Goal: Information Seeking & Learning: Learn about a topic

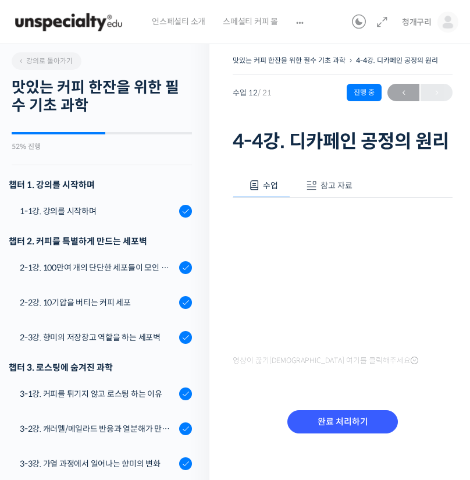
click at [325, 34] on div "언스페셜티 소개 스페셜티 커피 몰 커뮤니티 & 도구들" at bounding box center [245, 22] width 204 height 44
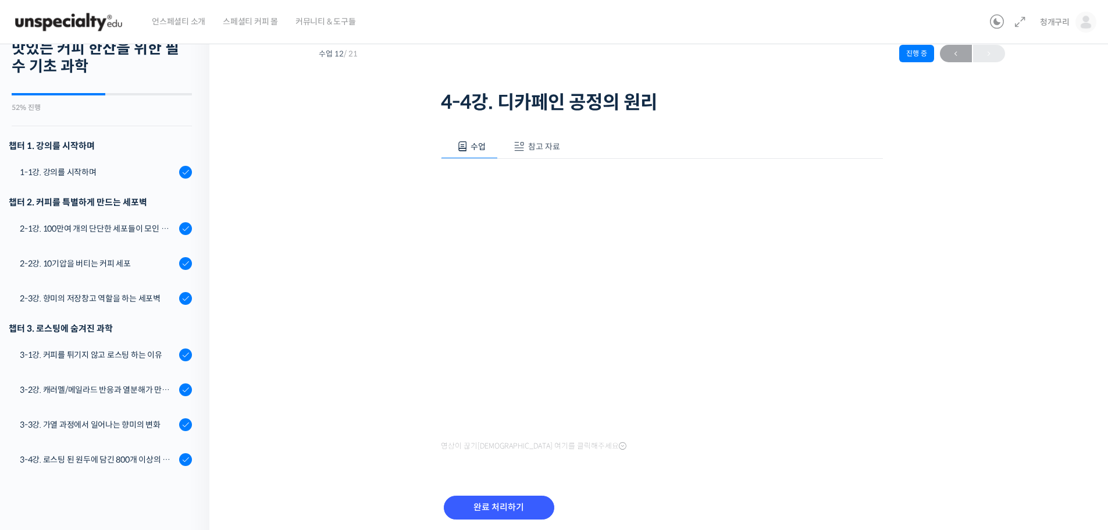
scroll to position [83, 0]
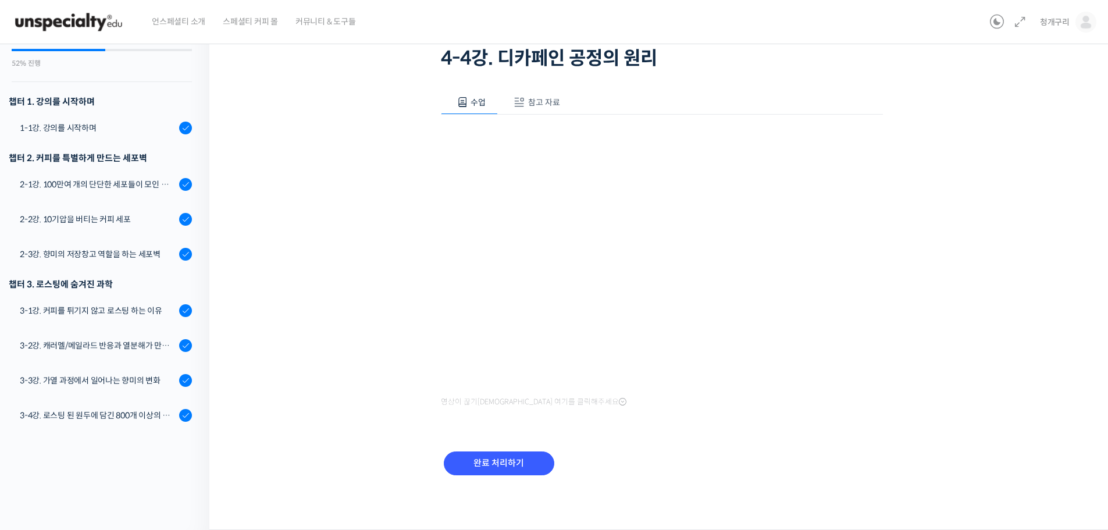
click at [469, 476] on div "완료 처리하기" at bounding box center [499, 473] width 116 height 48
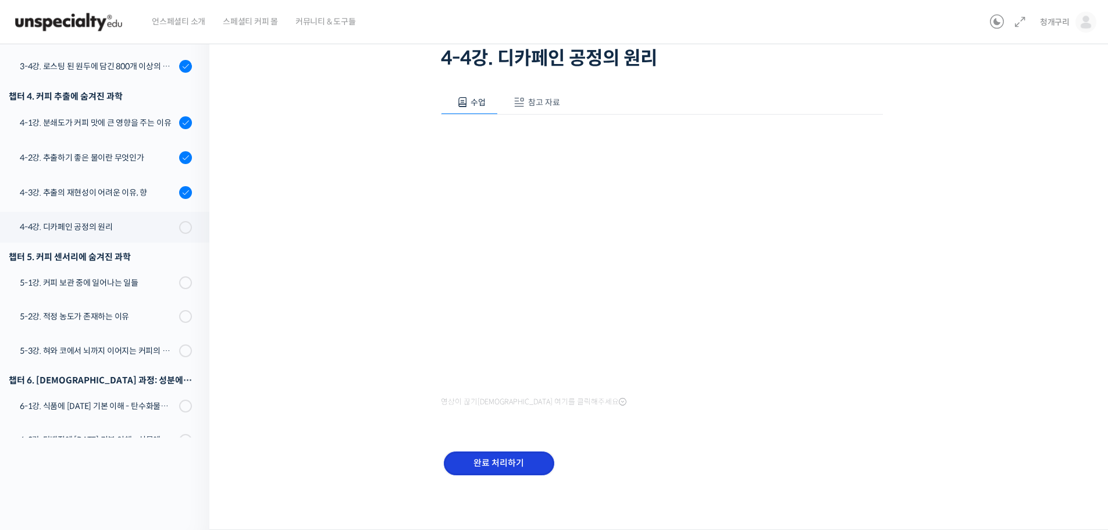
click at [469, 469] on input "완료 처리하기" at bounding box center [499, 463] width 111 height 24
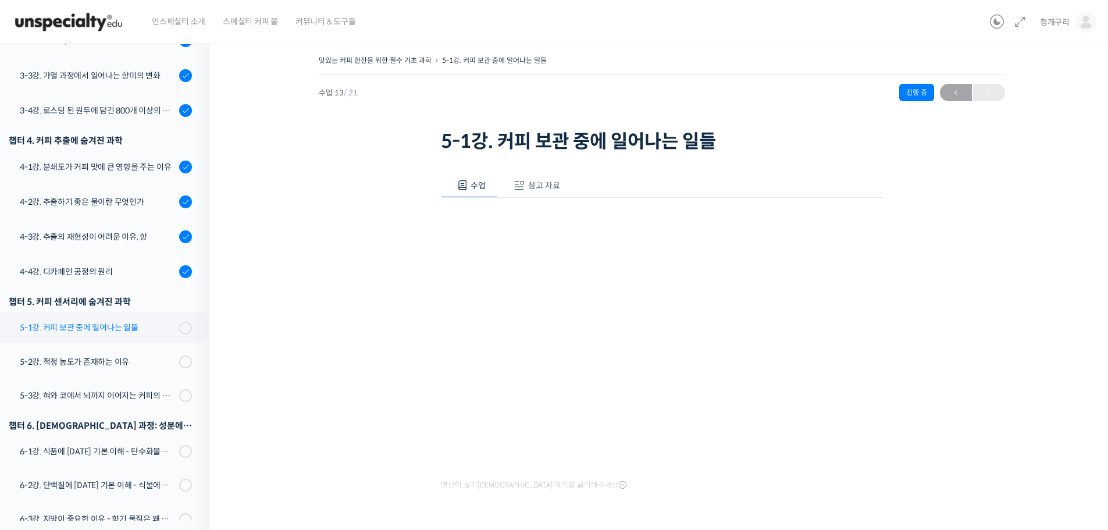
scroll to position [400, 0]
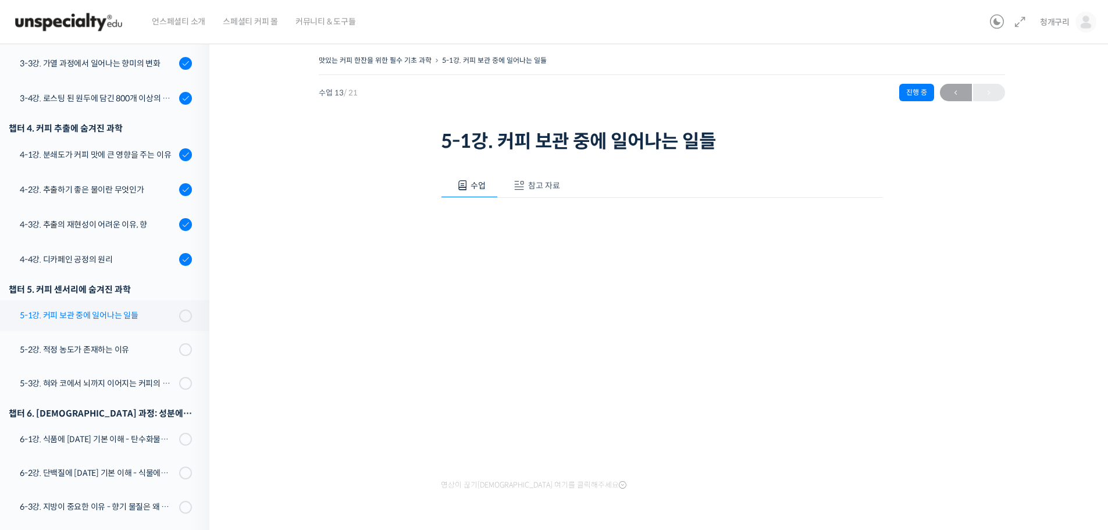
click at [102, 315] on div "5-1강. 커피 보관 중에 일어나는 일들" at bounding box center [98, 315] width 156 height 13
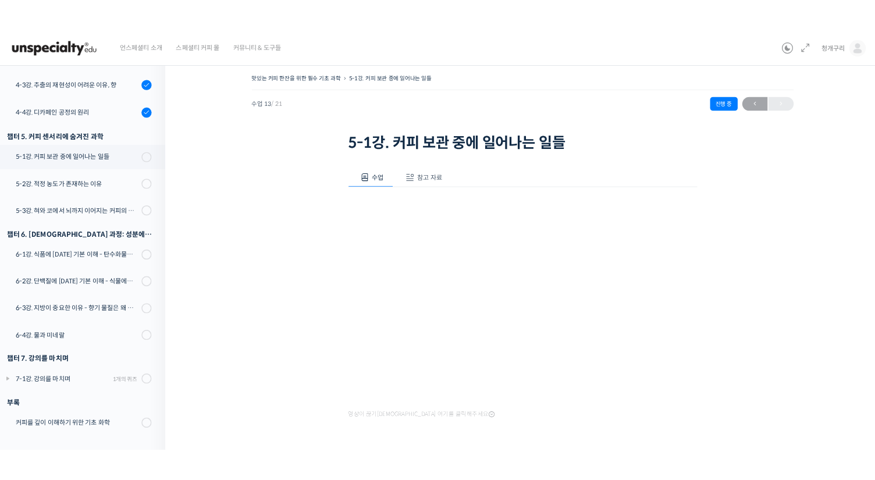
scroll to position [458, 0]
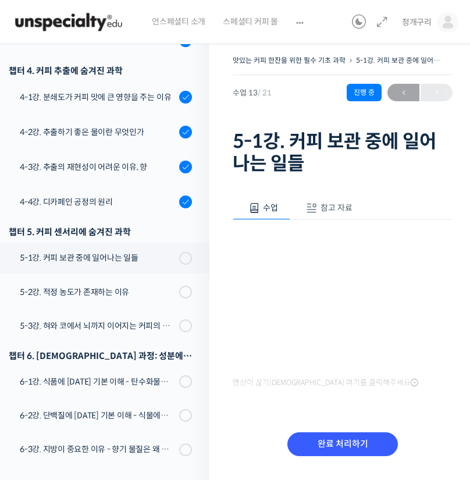
click at [225, 404] on div "맛있는 커피 한잔을 위한 필수 기초 과학 5-1강. 커피 보관 중에 일어나는 일들 진행 중 수업 13 / 21 진행 중 ← 이전 5-1강. 커…" at bounding box center [342, 273] width 266 height 476
click at [450, 417] on div "수업 참고 자료 영상이 끊기[DEMOGRAPHIC_DATA]를 클릭해주세요 PPT 수업 자료 (클릭하시면 새 창에서 열립니다) 완료 처리하기" at bounding box center [343, 333] width 220 height 308
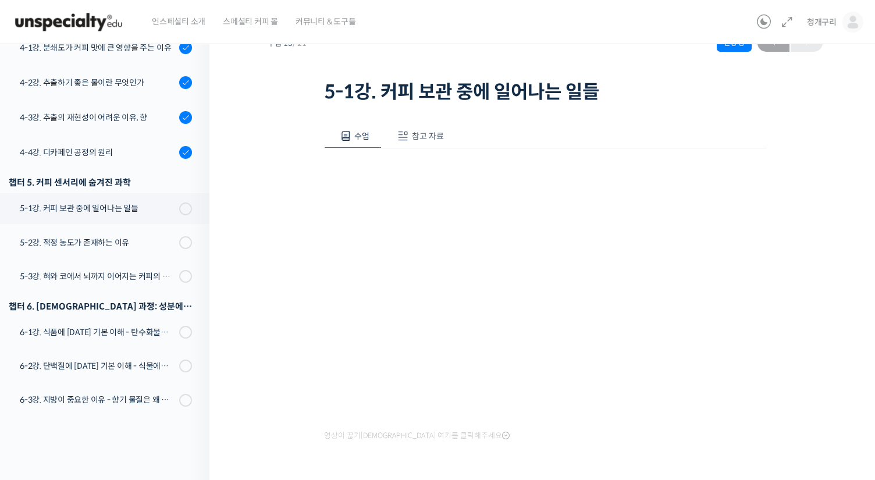
scroll to position [116, 0]
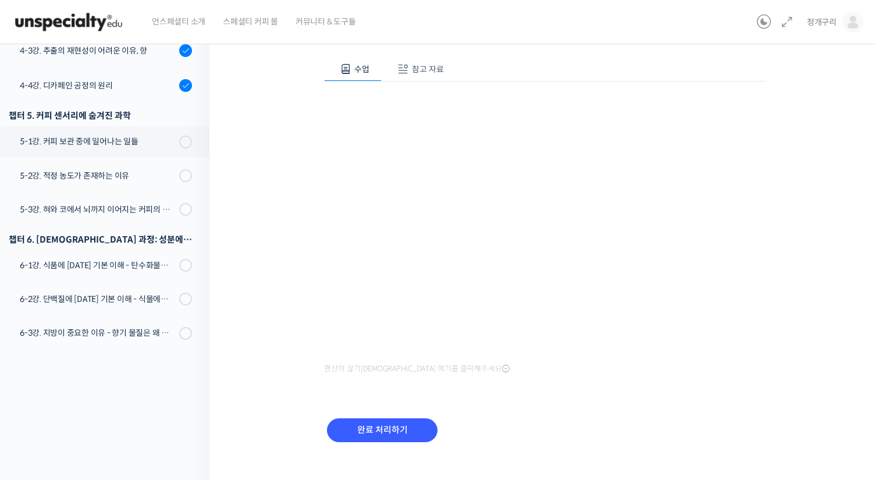
click at [771, 418] on div "맛있는 커피 한잔을 위한 필수 기초 과학 5-1강. 커피 보관 중에 일어나는 일들 진행 중 수업 13 / 21 진행 중 ← 이전 5-1강. 커…" at bounding box center [545, 204] width 555 height 537
click at [764, 403] on div "수업 참고 자료 영상이 끊기[DEMOGRAPHIC_DATA]를 클릭해주세요 PPT 수업 자료 (클릭하시면 새 창에서 열립니다) 완료 처리하기" at bounding box center [545, 256] width 442 height 433
click at [798, 404] on div "맛있는 커피 한잔을 위한 필수 기초 과학 5-1강. 커피 보관 중에 일어나는 일들 진행 중 수업 13 / 21 진행 중 ← 이전 5-1강. 커…" at bounding box center [545, 204] width 555 height 537
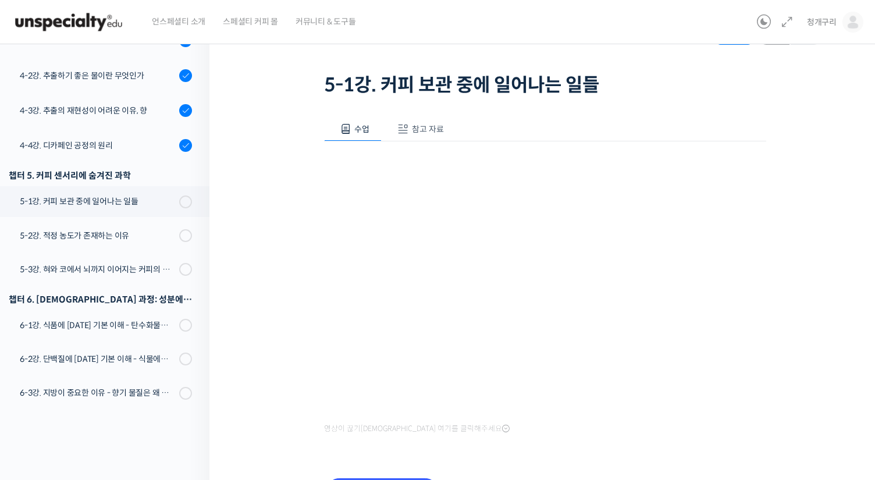
scroll to position [133, 0]
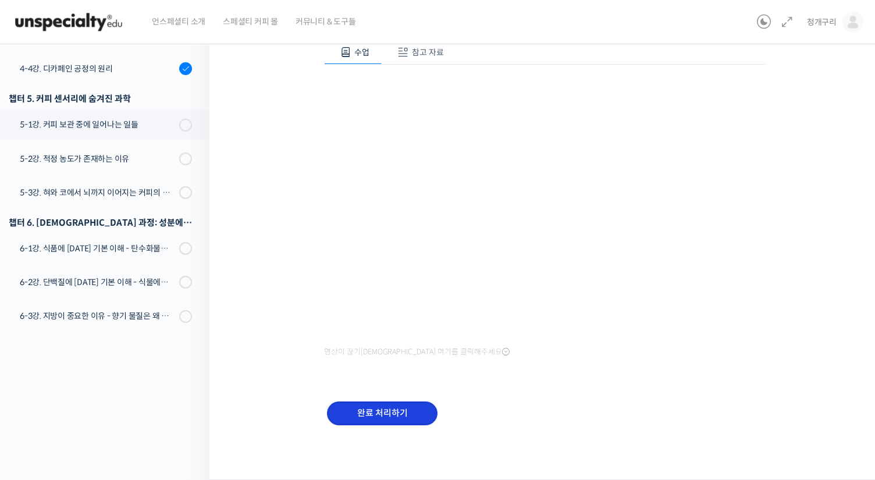
click at [400, 418] on input "완료 처리하기" at bounding box center [382, 413] width 111 height 24
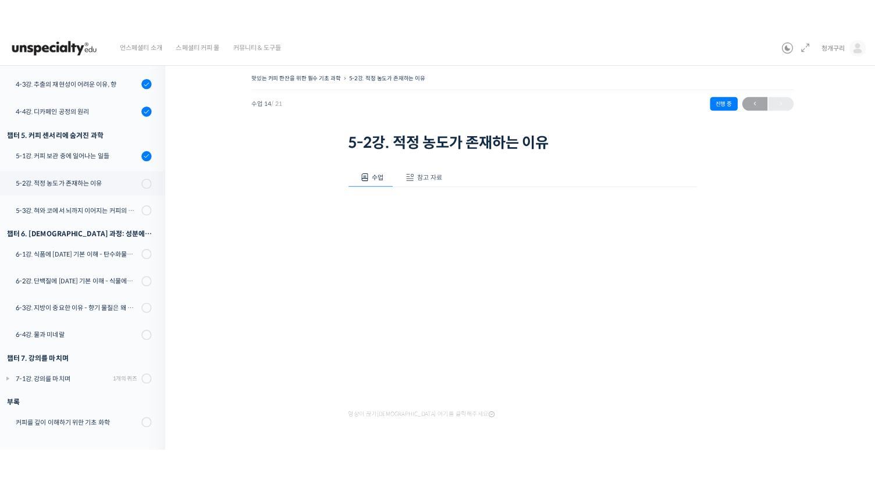
scroll to position [459, 0]
